Goal: Task Accomplishment & Management: Use online tool/utility

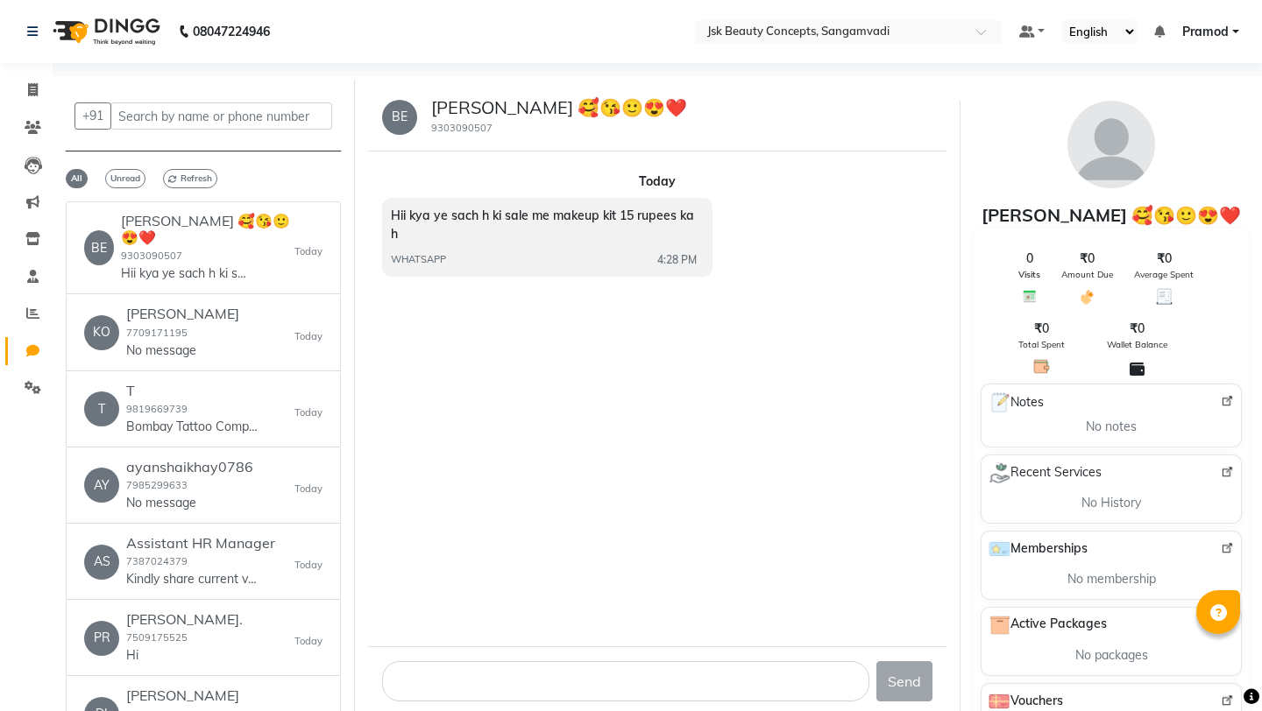
select select "100"
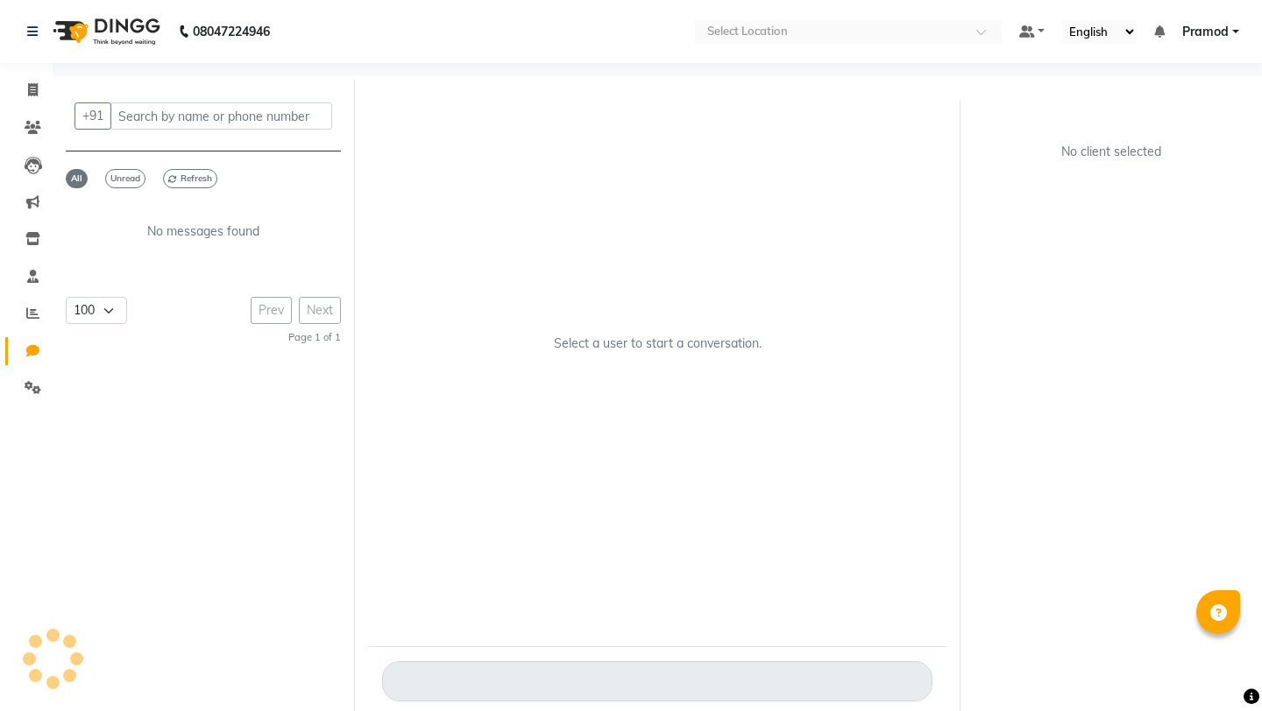
select select "100"
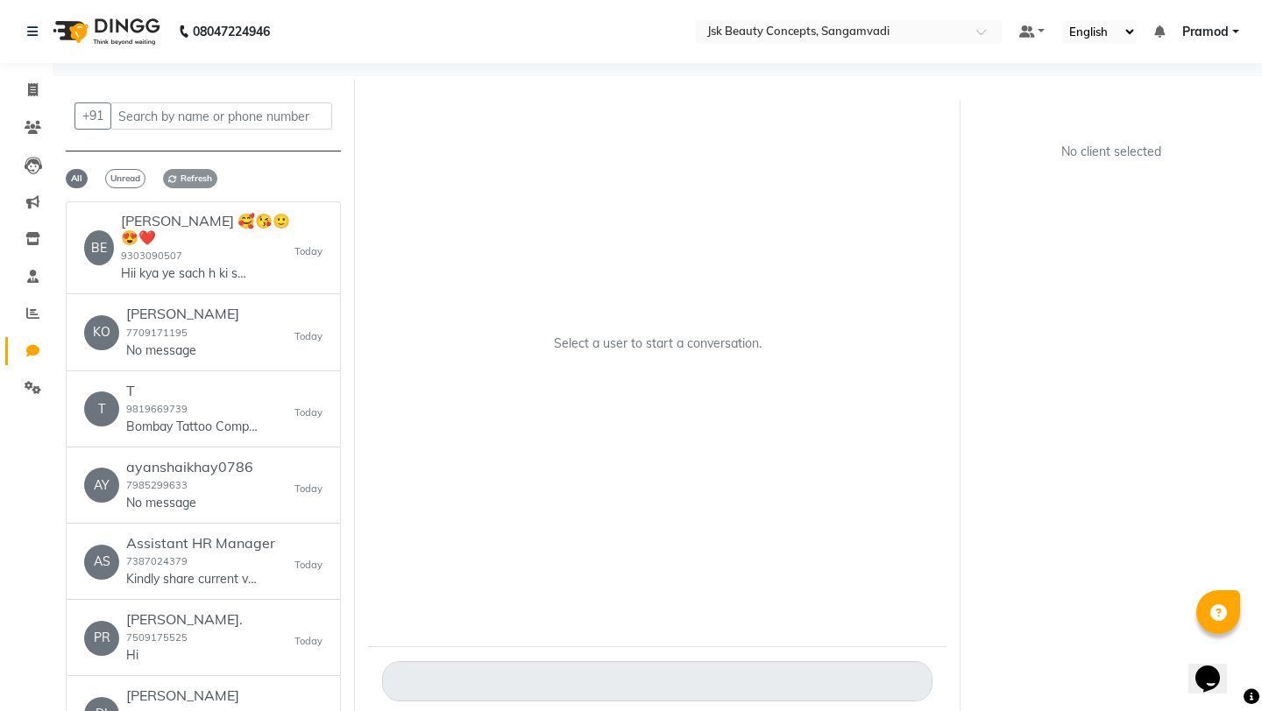
click at [182, 181] on span "Refresh" at bounding box center [190, 178] width 54 height 19
